Goal: Information Seeking & Learning: Learn about a topic

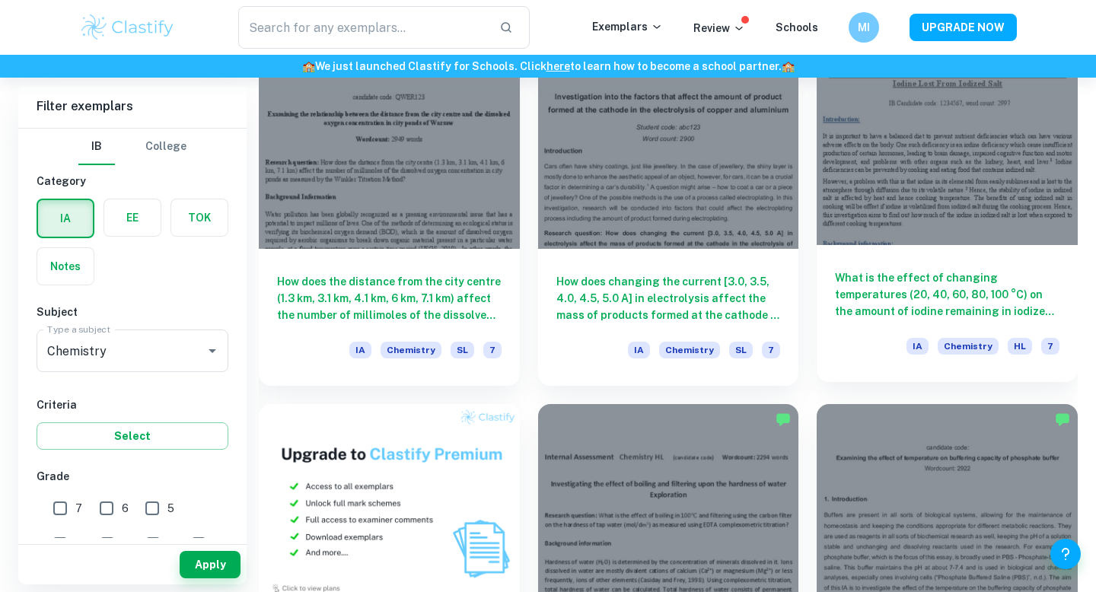
scroll to position [865, 0]
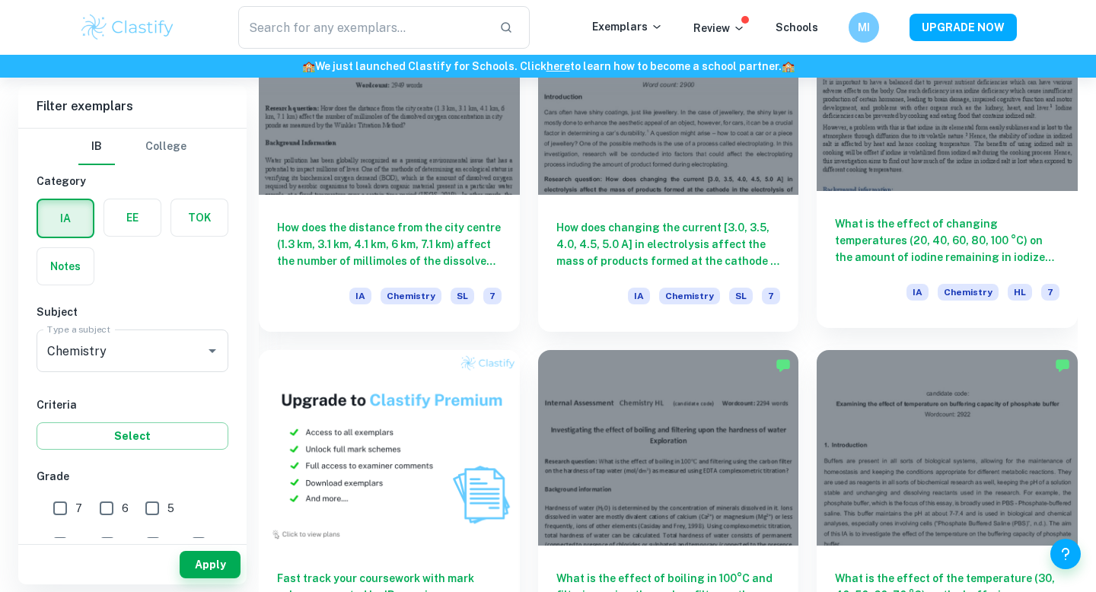
click at [949, 177] on div at bounding box center [947, 93] width 261 height 196
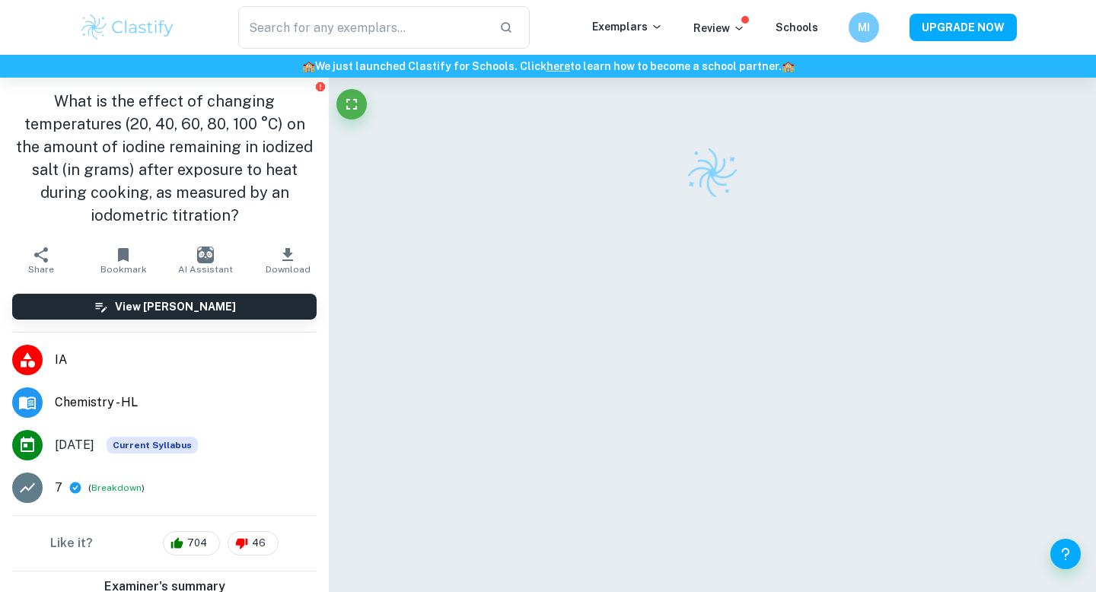
scroll to position [326, 0]
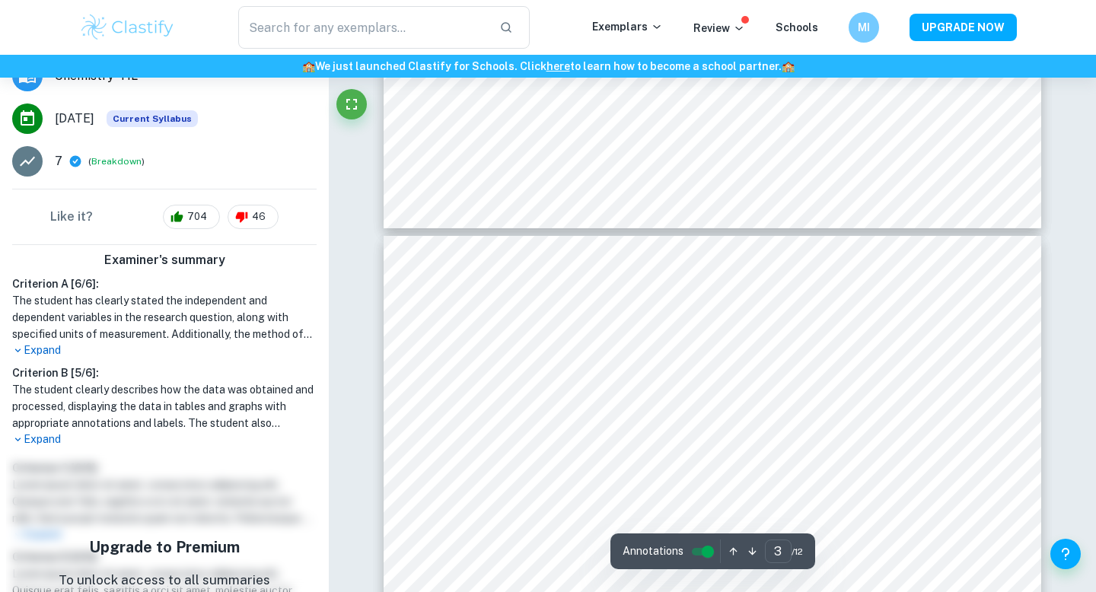
type input "4"
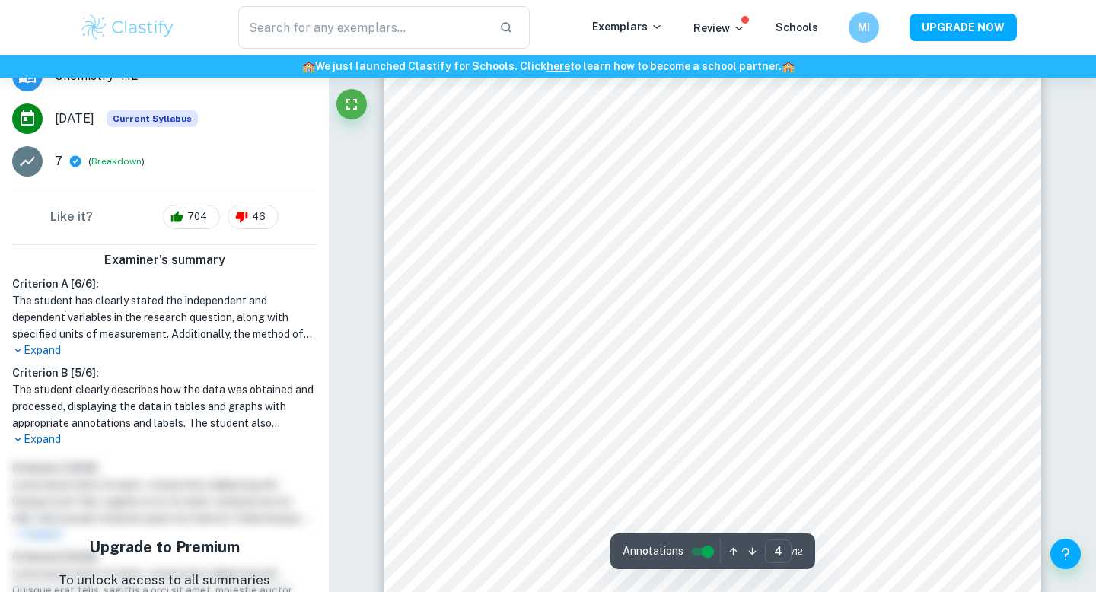
scroll to position [2836, 0]
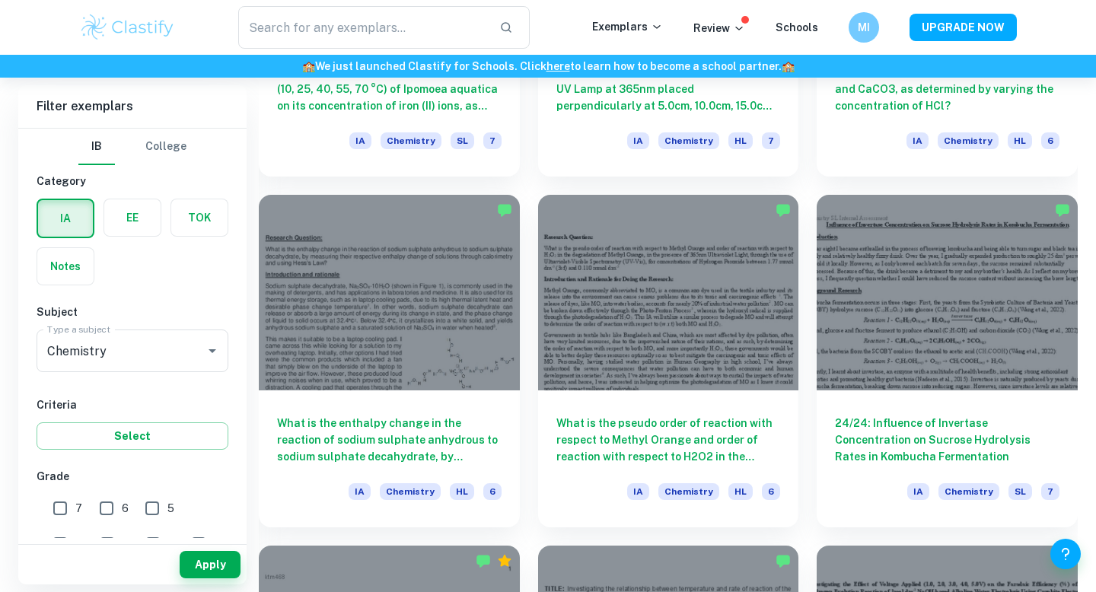
scroll to position [1822, 0]
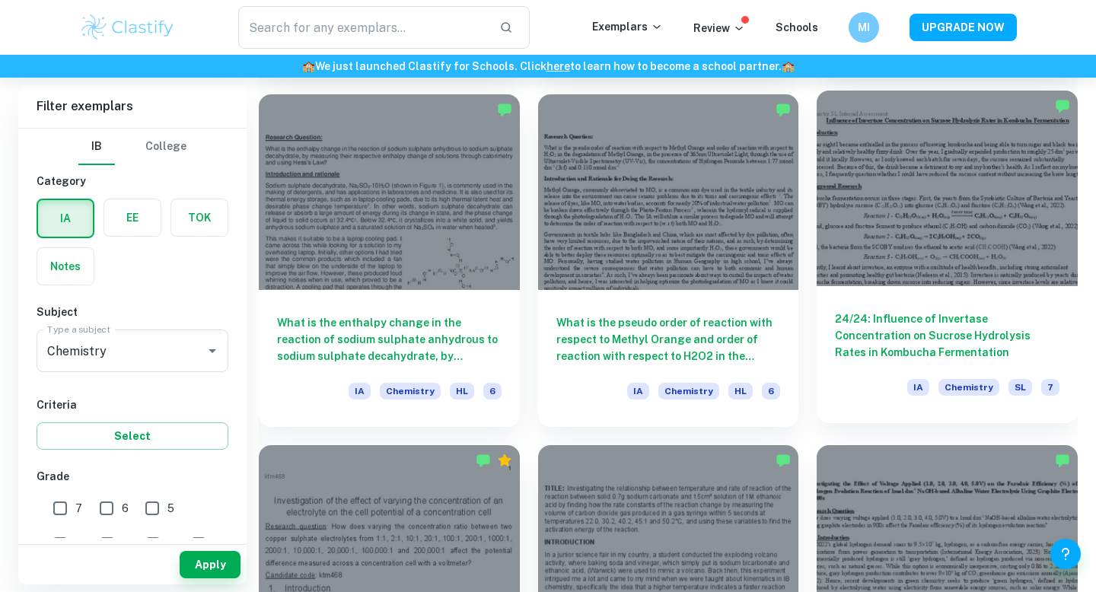
click at [899, 268] on div at bounding box center [947, 189] width 261 height 196
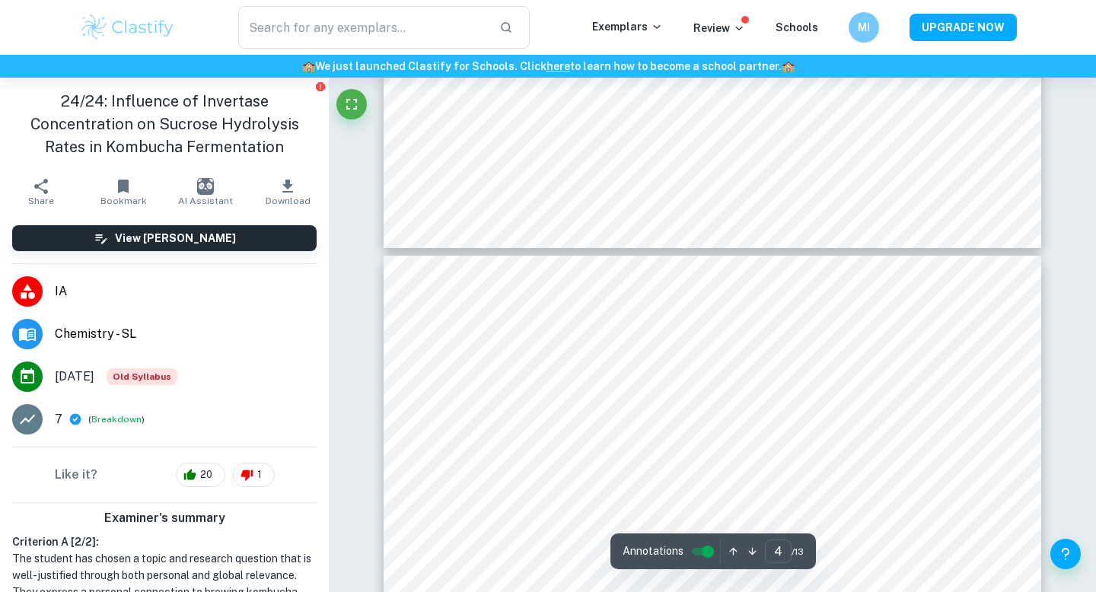
type input "3"
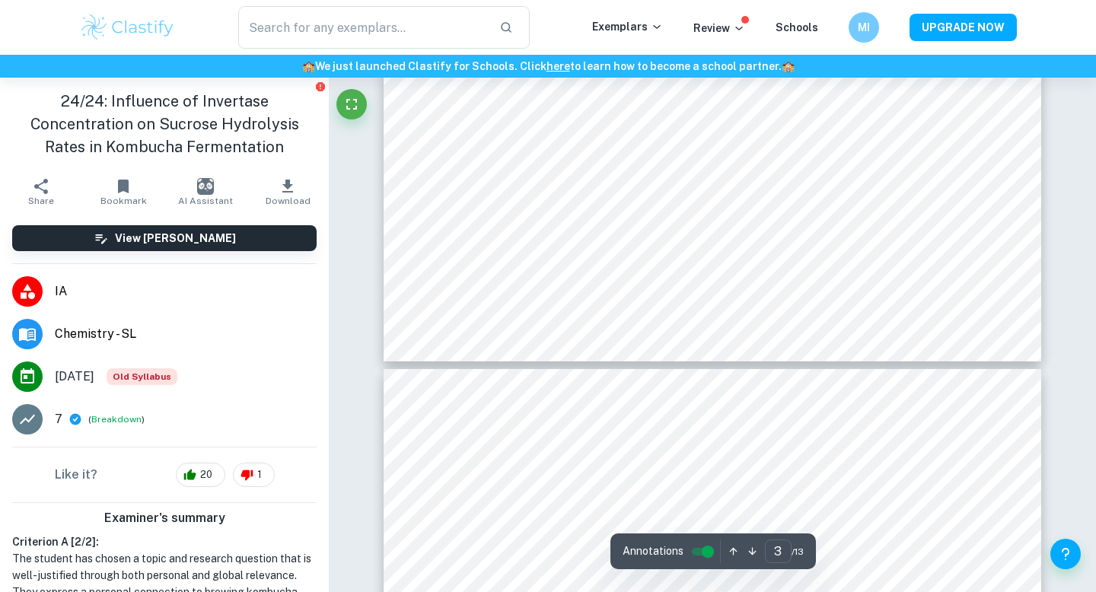
scroll to position [2723, 0]
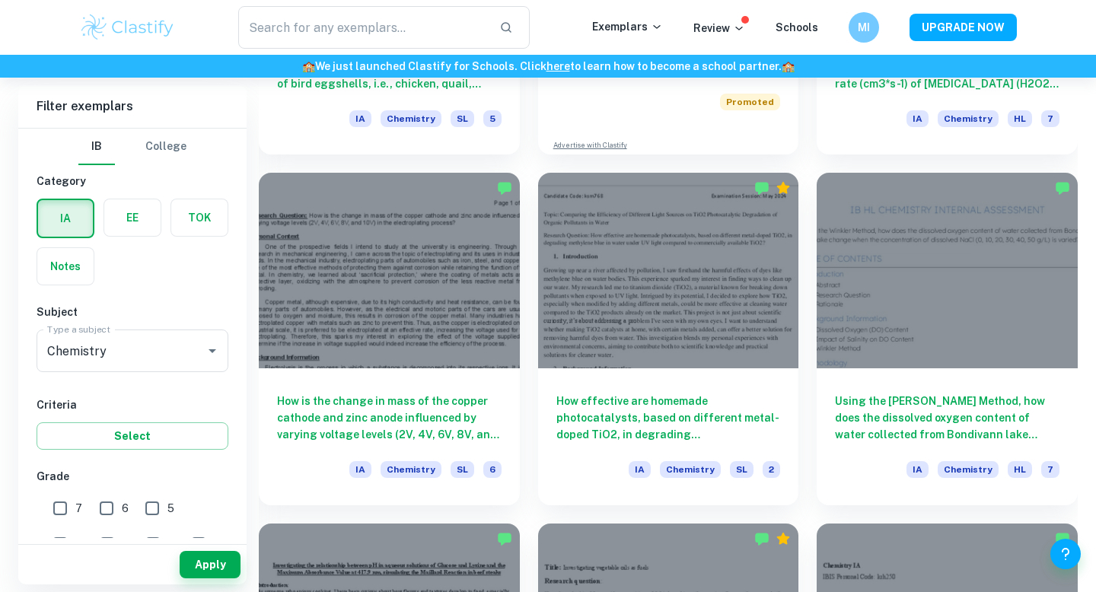
scroll to position [4186, 0]
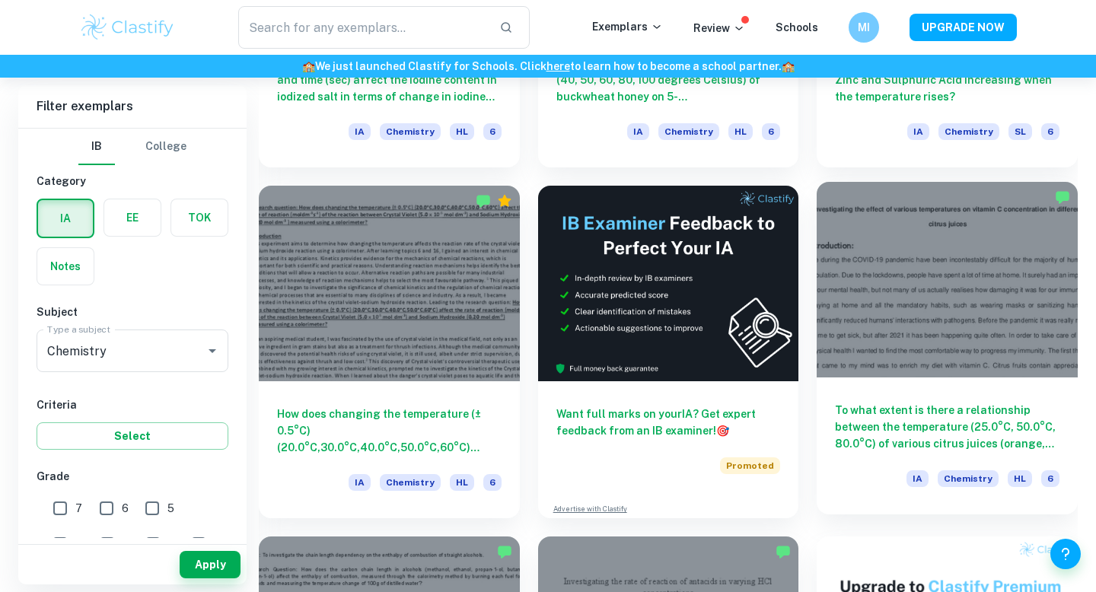
click at [1017, 313] on div at bounding box center [947, 280] width 261 height 196
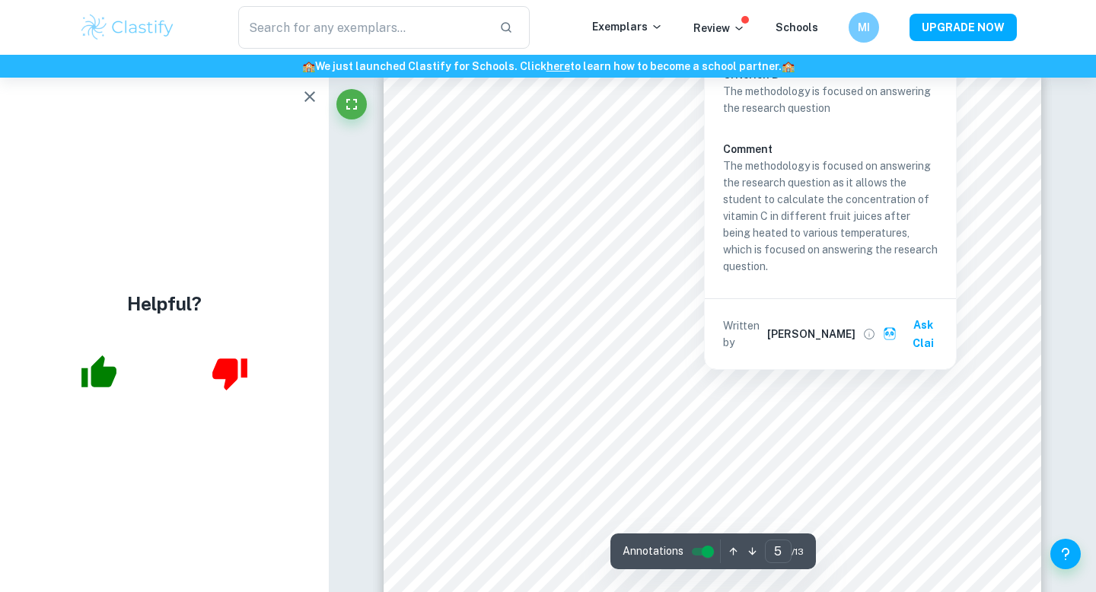
scroll to position [3983, 0]
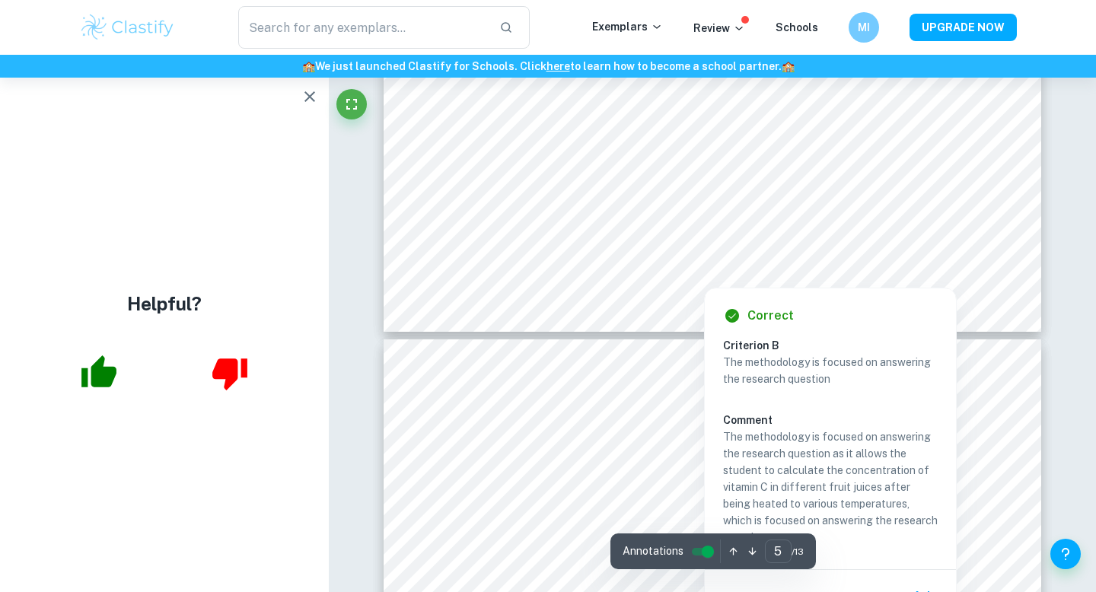
type input "4"
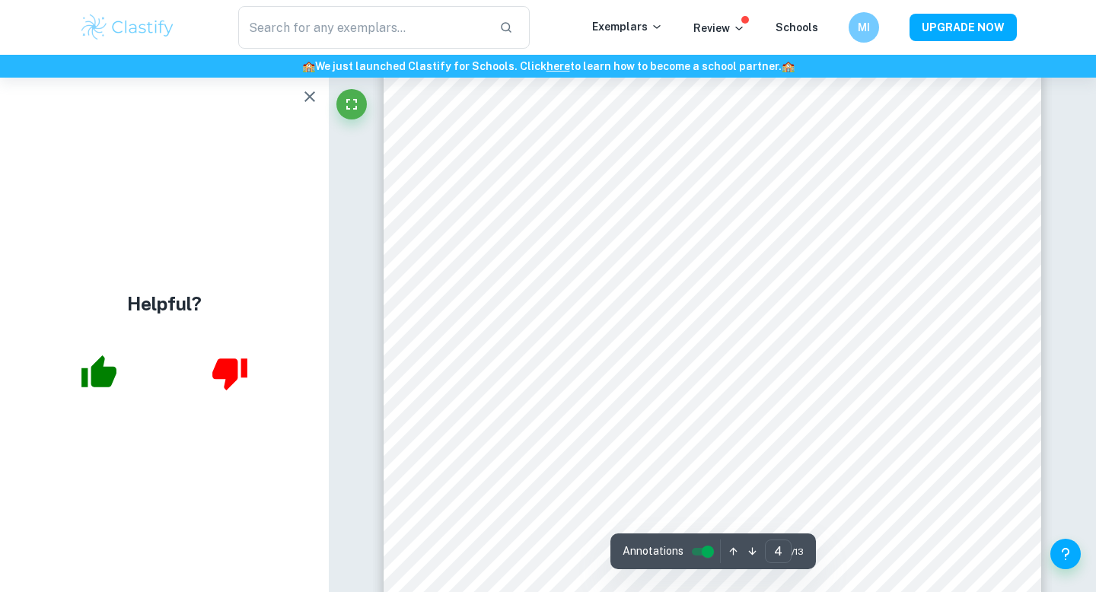
scroll to position [3231, 0]
